Goal: Transaction & Acquisition: Purchase product/service

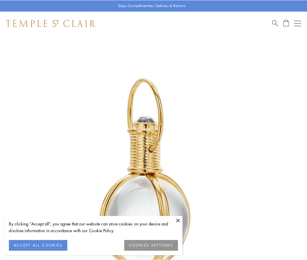
scroll to position [153, 0]
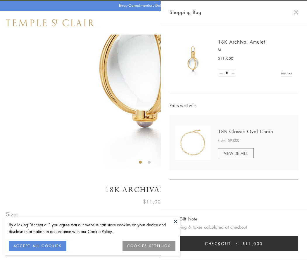
click at [234, 244] on button "Checkout $11,000" at bounding box center [234, 243] width 129 height 15
